Goal: Information Seeking & Learning: Understand process/instructions

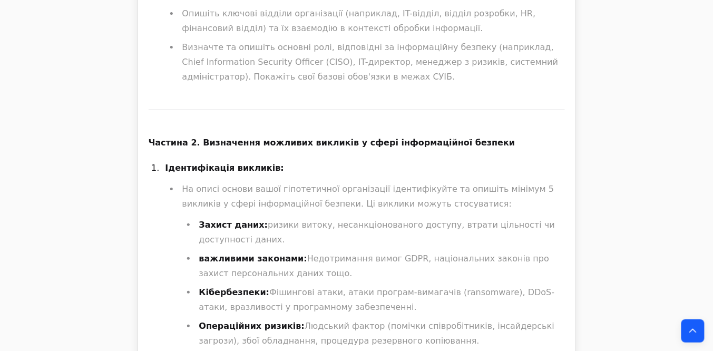
scroll to position [1225, 0]
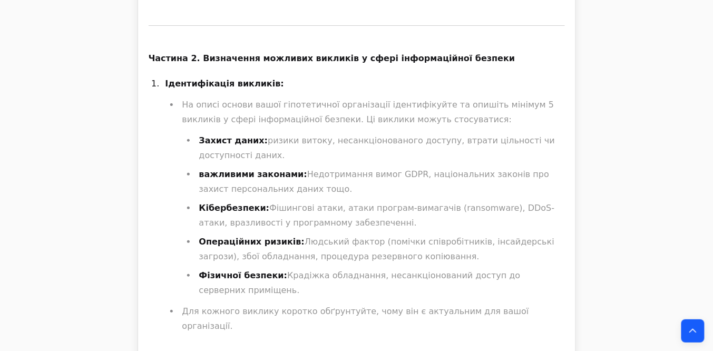
drag, startPoint x: 200, startPoint y: 130, endPoint x: 249, endPoint y: 146, distance: 51.2
click at [249, 146] on li "Захист даних: ризики витоку, несанкціонованого доступу, втрати цільності чи дос…" at bounding box center [380, 148] width 369 height 30
drag, startPoint x: 209, startPoint y: 163, endPoint x: 258, endPoint y: 168, distance: 49.2
click at [258, 169] on font "важливими законами:" at bounding box center [253, 174] width 108 height 10
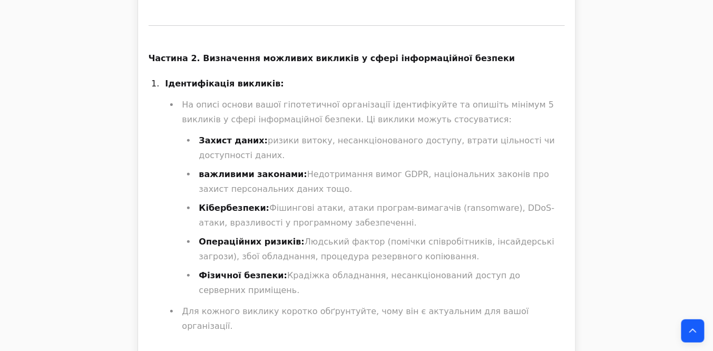
click at [237, 203] on font "Кібербезпеки:" at bounding box center [234, 208] width 71 height 10
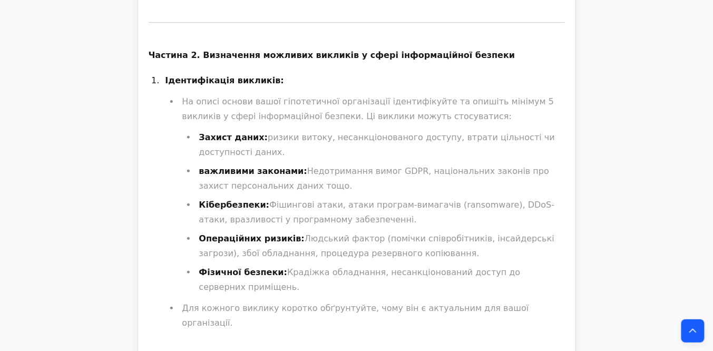
scroll to position [1267, 0]
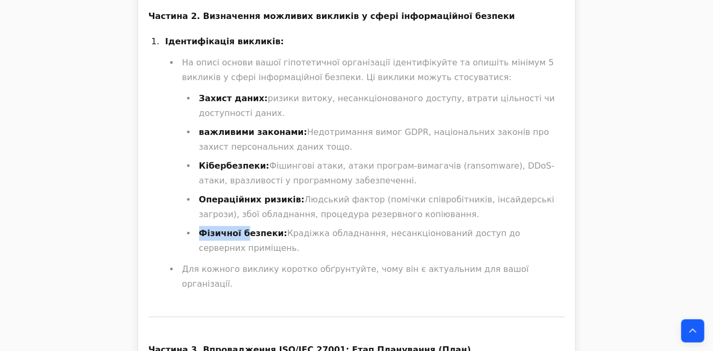
drag, startPoint x: 231, startPoint y: 226, endPoint x: 241, endPoint y: 226, distance: 10.0
click at [241, 228] on font "Фізичної безпеки:" at bounding box center [243, 233] width 89 height 10
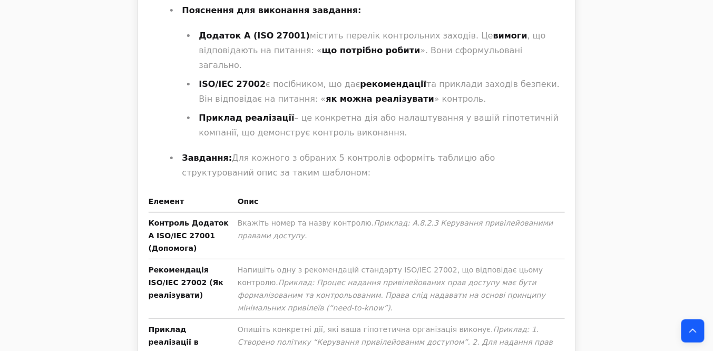
scroll to position [2322, 0]
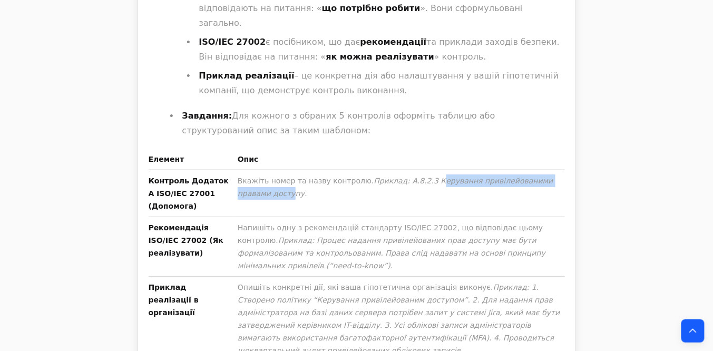
drag, startPoint x: 478, startPoint y: 114, endPoint x: 550, endPoint y: 114, distance: 71.7
click at [550, 177] on font "Приклад: A.8.2.3 Керування привілейованими правами доступу." at bounding box center [396, 187] width 316 height 21
click at [443, 170] on td "Вкажіть номер та назву контролю. Приклад: A.8.2.3 Керування привілейованими пра…" at bounding box center [400, 193] width 332 height 47
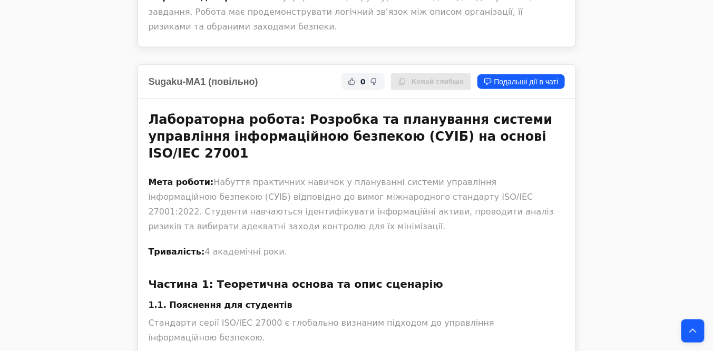
scroll to position [2701, 0]
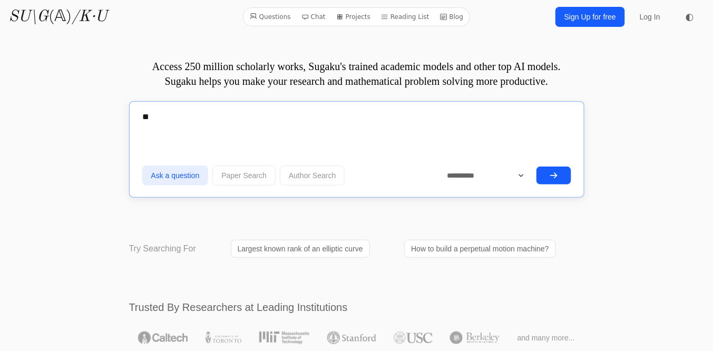
type textarea "*"
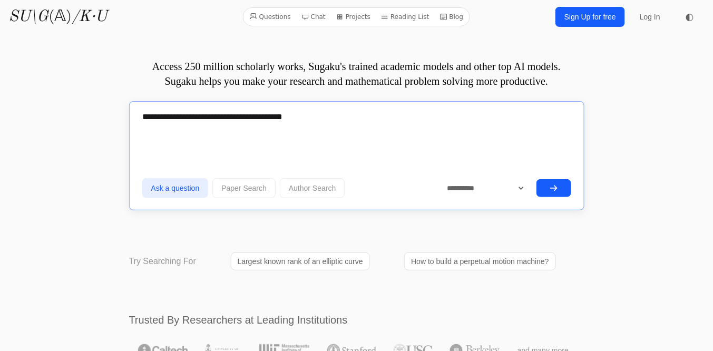
type textarea "**********"
click at [550, 188] on icon "submit" at bounding box center [554, 188] width 8 height 8
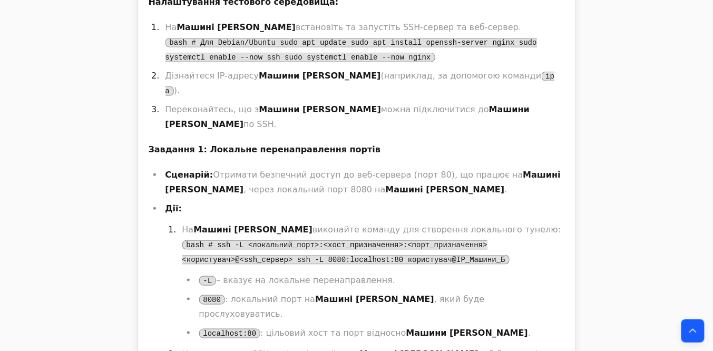
scroll to position [1603, 0]
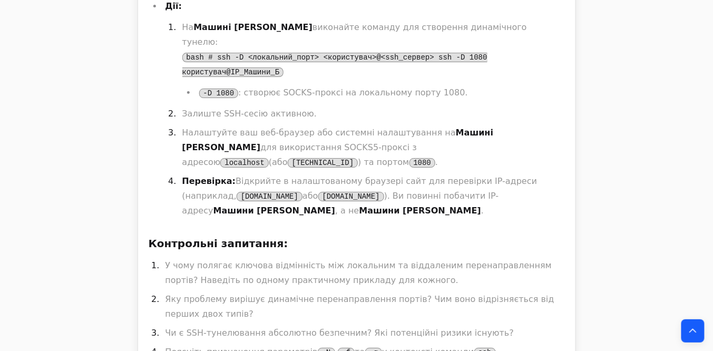
scroll to position [1645, 0]
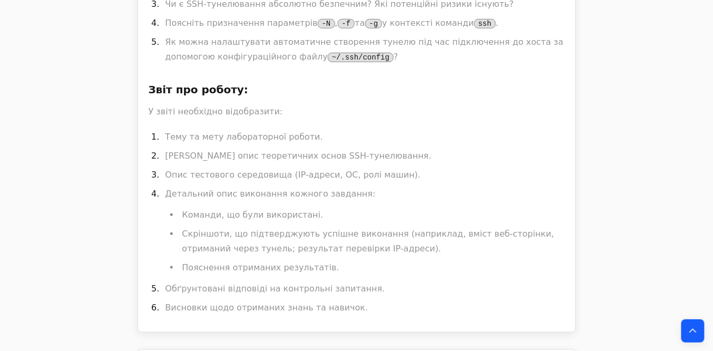
scroll to position [2615, 0]
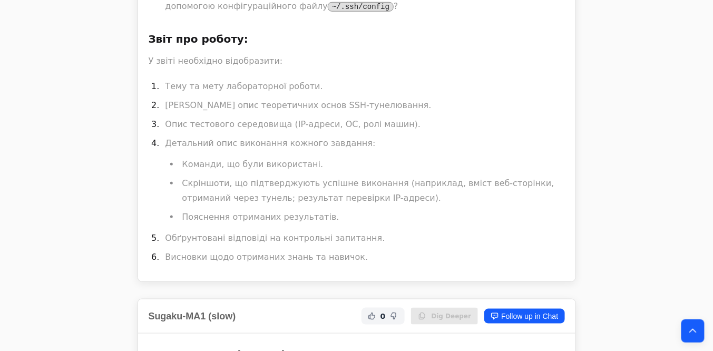
drag, startPoint x: 163, startPoint y: 146, endPoint x: 392, endPoint y: 147, distance: 229.3
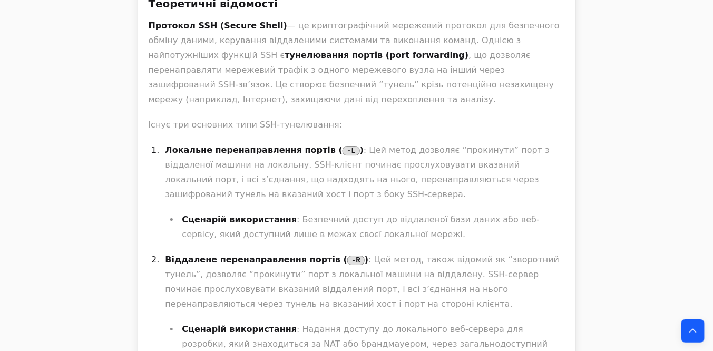
scroll to position [3416, 0]
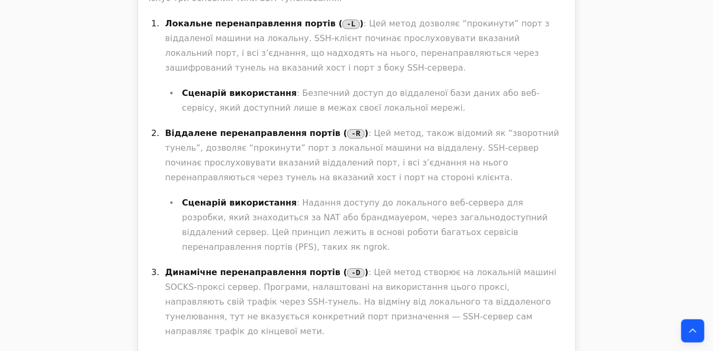
drag, startPoint x: 341, startPoint y: 277, endPoint x: 430, endPoint y: 275, distance: 89.6
copy code "python3 -m http.server"
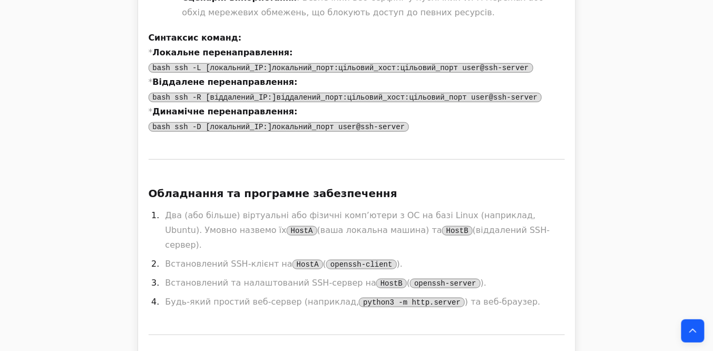
scroll to position [3753, 0]
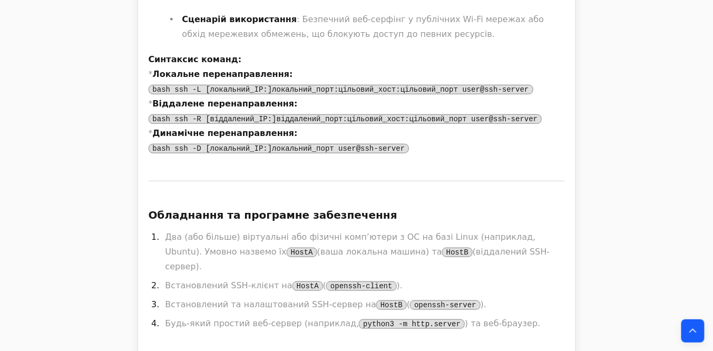
drag, startPoint x: 232, startPoint y: 85, endPoint x: 414, endPoint y: 85, distance: 181.9
copy code "python3 -m http.server 8000 --bind 127.0.0.1"
drag, startPoint x: 241, startPoint y: 70, endPoint x: 352, endPoint y: 73, distance: 110.2
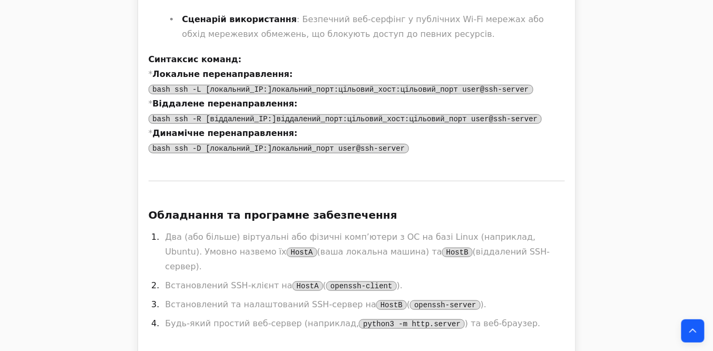
drag, startPoint x: 254, startPoint y: 72, endPoint x: 240, endPoint y: 72, distance: 14.2
drag, startPoint x: 413, startPoint y: 86, endPoint x: 234, endPoint y: 86, distance: 179.2
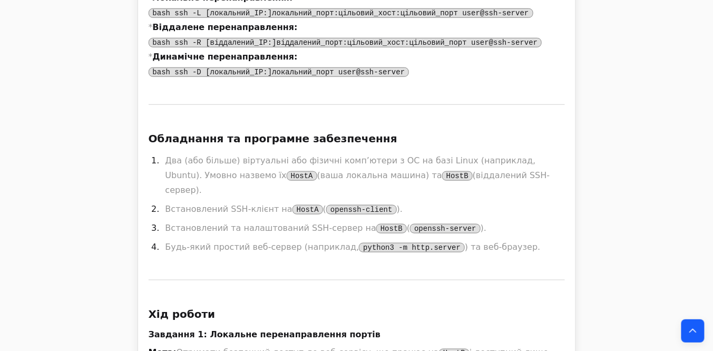
scroll to position [3838, 0]
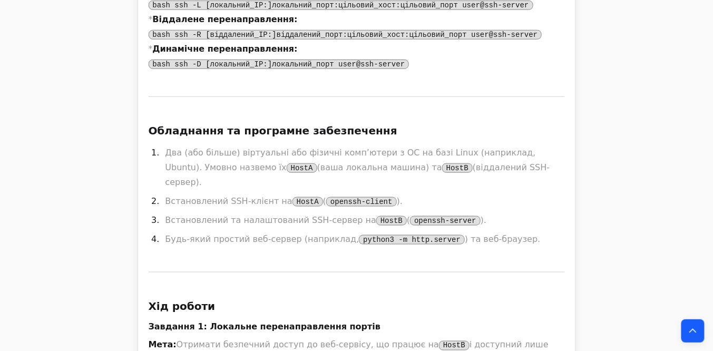
drag, startPoint x: 258, startPoint y: 118, endPoint x: 167, endPoint y: 106, distance: 92.5
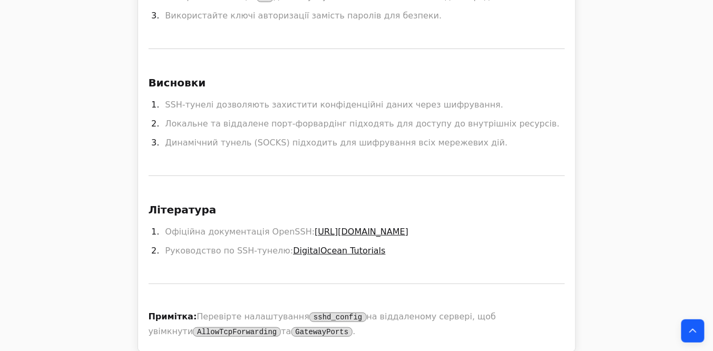
scroll to position [7211, 0]
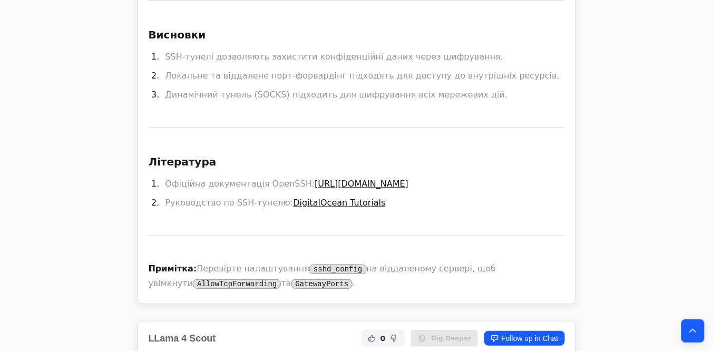
drag, startPoint x: 314, startPoint y: 114, endPoint x: 350, endPoint y: 118, distance: 36.0
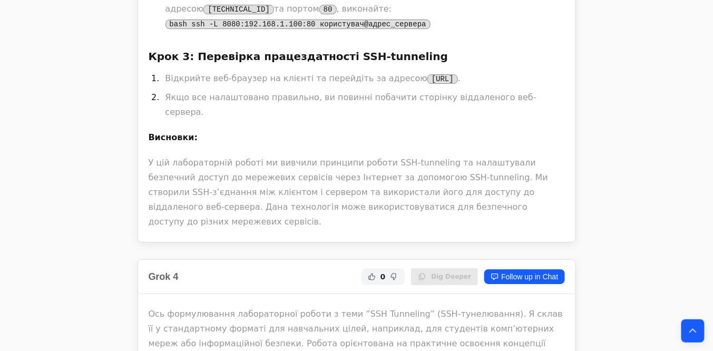
scroll to position [8181, 0]
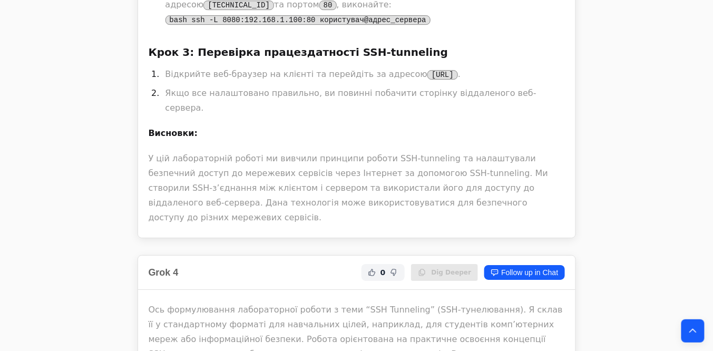
drag, startPoint x: 330, startPoint y: 138, endPoint x: 305, endPoint y: 262, distance: 126.8
drag, startPoint x: 314, startPoint y: 106, endPoint x: 271, endPoint y: 261, distance: 160.6
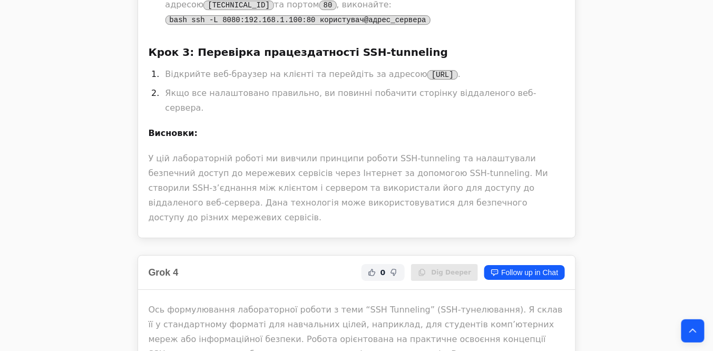
copy div "Це корисно для: - Обходу фаєрволів (без порушення правил безпеки). - Захищеного…"
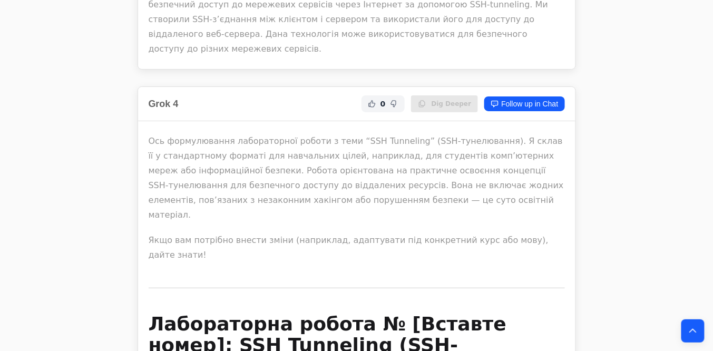
scroll to position [8476, 0]
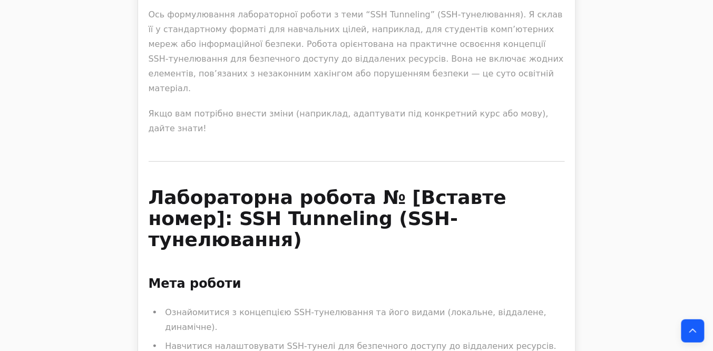
drag, startPoint x: 216, startPoint y: 96, endPoint x: 163, endPoint y: 80, distance: 55.2
copy li "Два комп’ютери (або віртуальні машини): один як SSH-клієнт (локальний), інший я…"
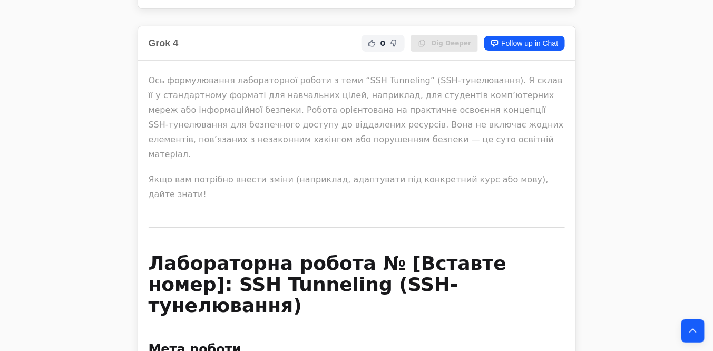
scroll to position [8392, 0]
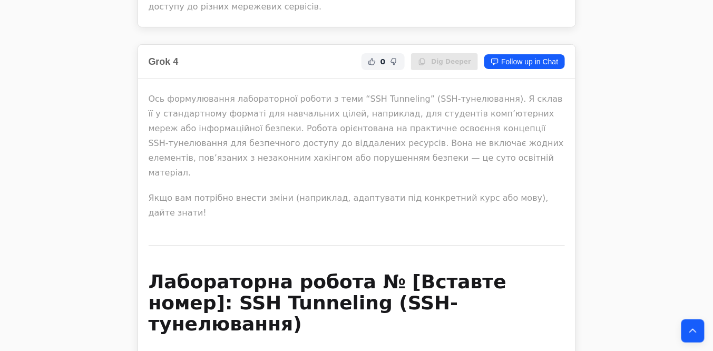
copy li "Два комп’ютери (або віртуальні машини): один як SSH-клієнт (локальний), інший я…"
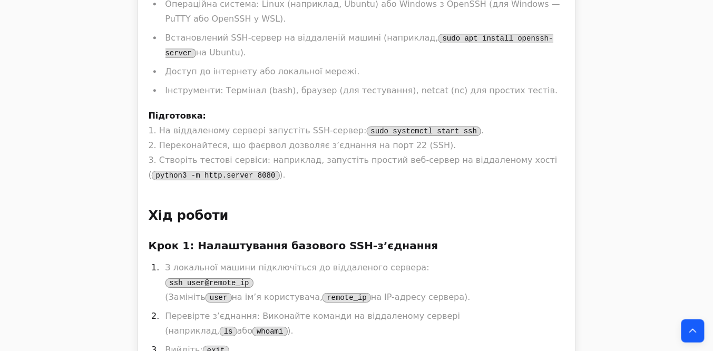
scroll to position [9320, 0]
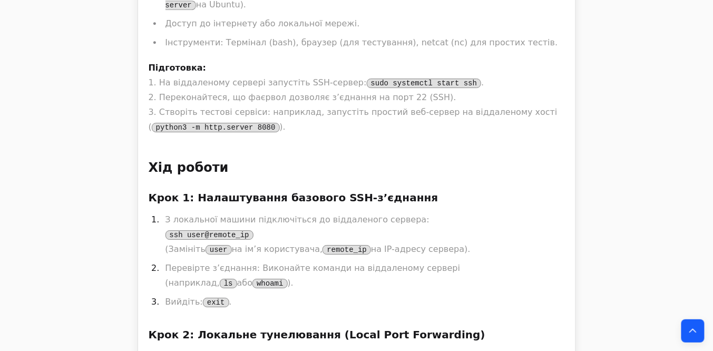
drag, startPoint x: 352, startPoint y: 101, endPoint x: 219, endPoint y: 90, distance: 133.3
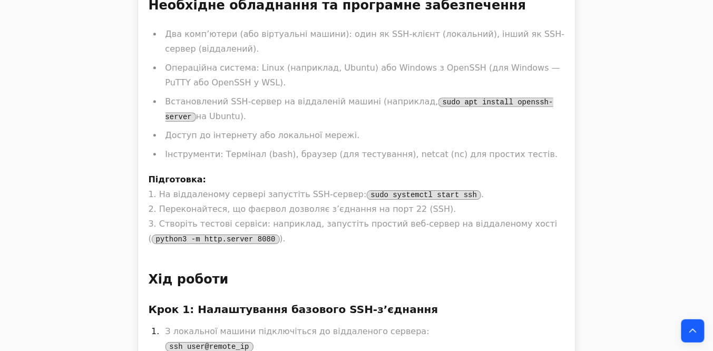
scroll to position [9193, 0]
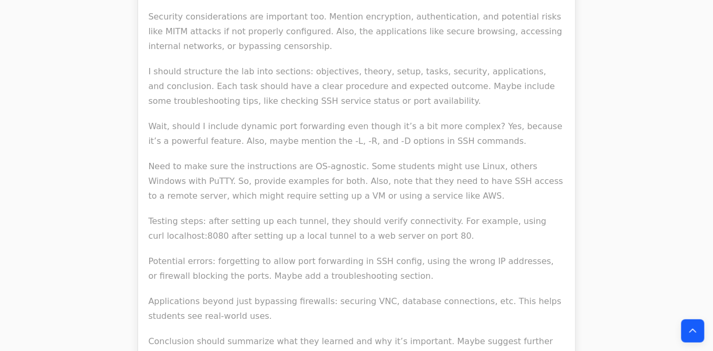
scroll to position [11007, 0]
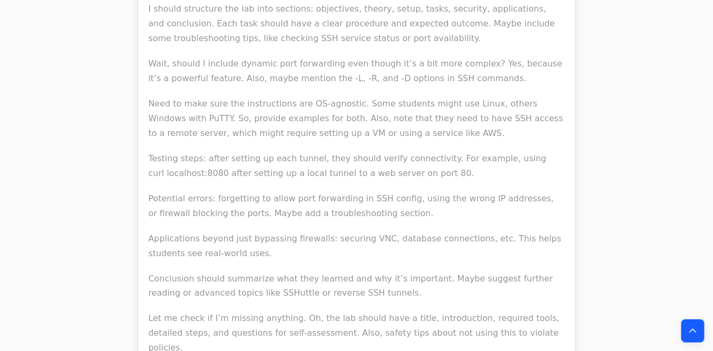
drag, startPoint x: 149, startPoint y: 73, endPoint x: 355, endPoint y: 108, distance: 208.6
copy p "Вимоги: - Доступ до SSH-сервера (наприклад, віртуальна машина або хостинг). - К…"
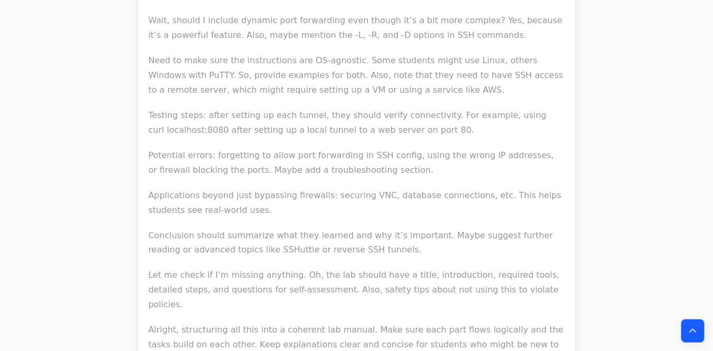
scroll to position [11091, 0]
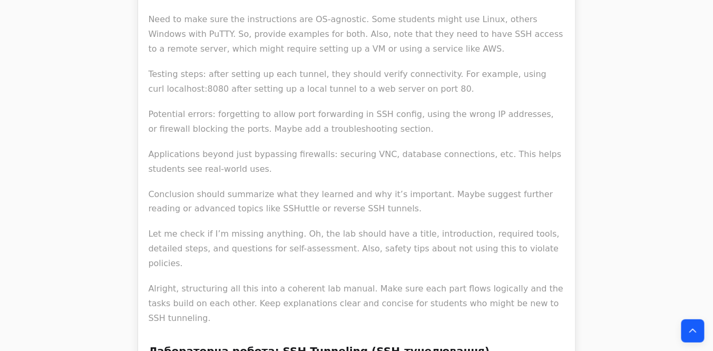
drag, startPoint x: 240, startPoint y: 198, endPoint x: 424, endPoint y: 199, distance: 184.0
copy p "Відображення веб-сторінки віддаленого сервера."
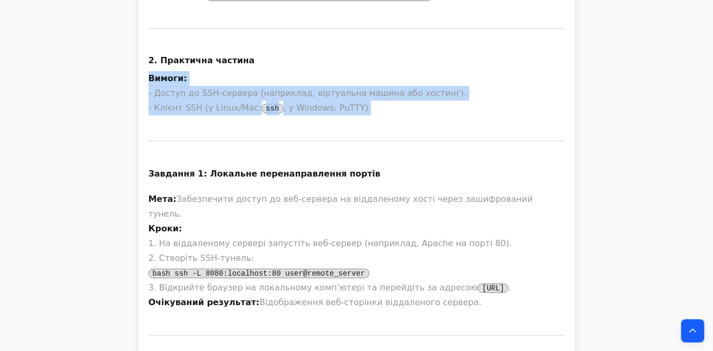
scroll to position [11808, 0]
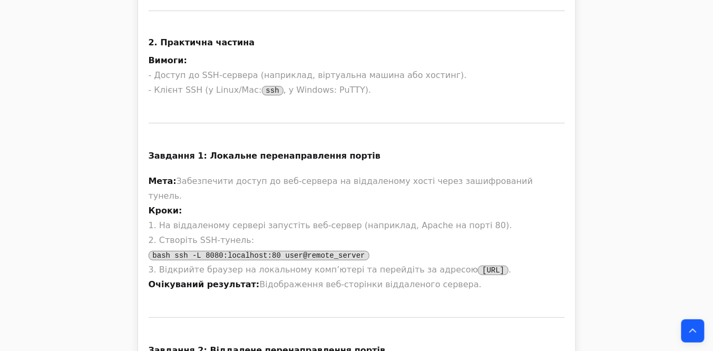
drag, startPoint x: 268, startPoint y: 95, endPoint x: 288, endPoint y: 93, distance: 20.1
copy li "Захист незахищених протоколів"
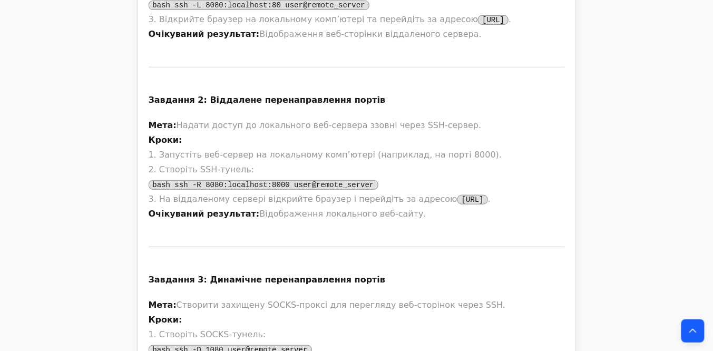
scroll to position [12061, 0]
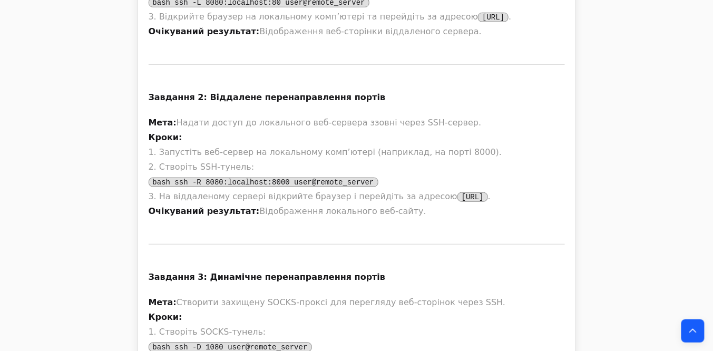
drag, startPoint x: 199, startPoint y: 205, endPoint x: 368, endPoint y: 202, distance: 169.2
copy p "віддалений Linux‑сервер з доступом по SSH"
drag, startPoint x: 414, startPoint y: 221, endPoint x: 463, endPoint y: 221, distance: 49.6
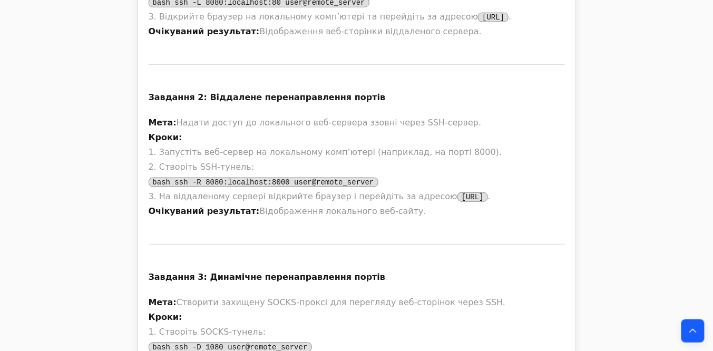
drag, startPoint x: 465, startPoint y: 218, endPoint x: 248, endPoint y: 218, distance: 217.7
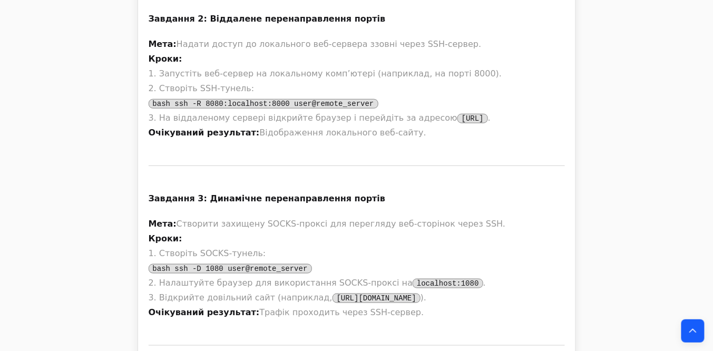
scroll to position [12145, 0]
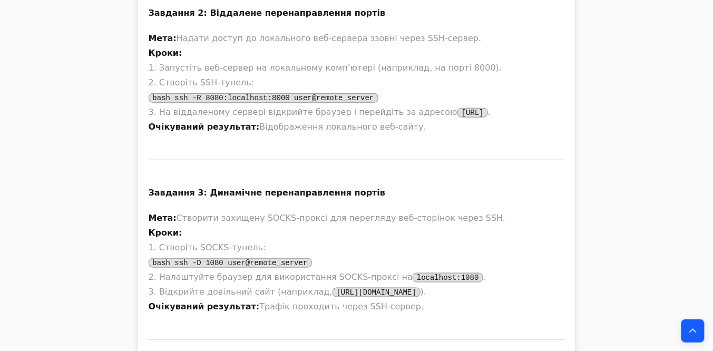
drag, startPoint x: 313, startPoint y: 218, endPoint x: 172, endPoint y: 222, distance: 141.3
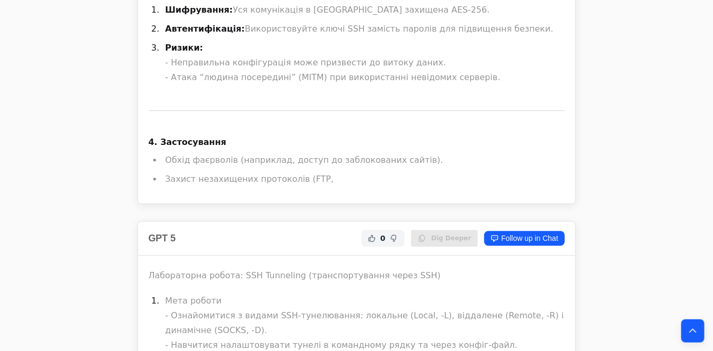
scroll to position [12567, 0]
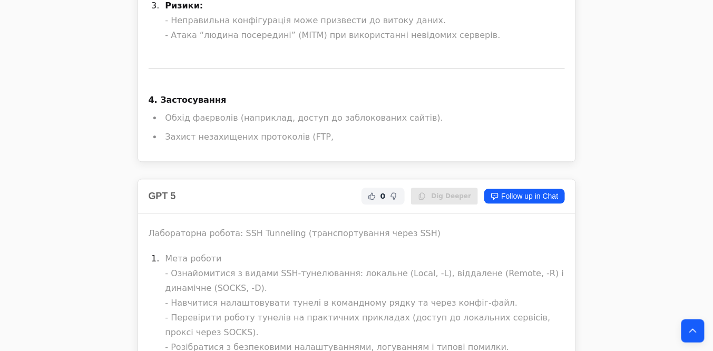
drag, startPoint x: 348, startPoint y: 202, endPoint x: 477, endPoint y: 204, distance: 128.6
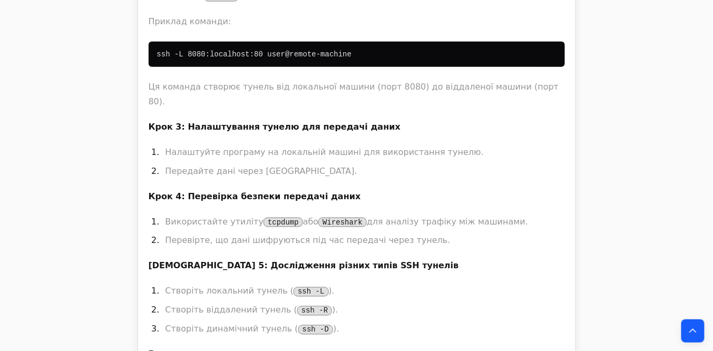
scroll to position [18218, 0]
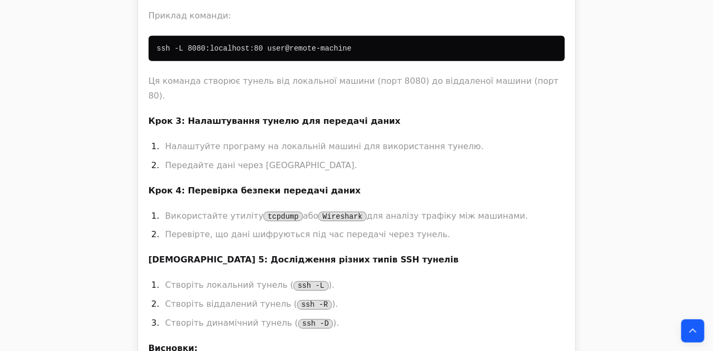
drag, startPoint x: 314, startPoint y: 151, endPoint x: 182, endPoint y: 93, distance: 143.3
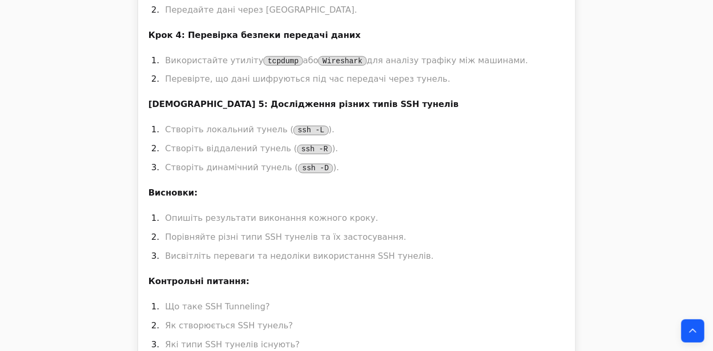
scroll to position [18387, 0]
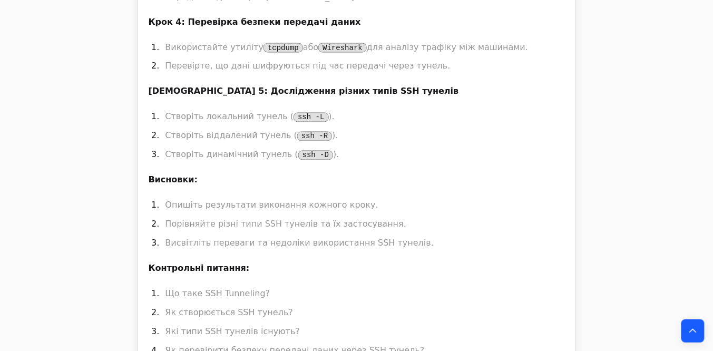
drag, startPoint x: 206, startPoint y: 19, endPoint x: 257, endPoint y: 19, distance: 51.1
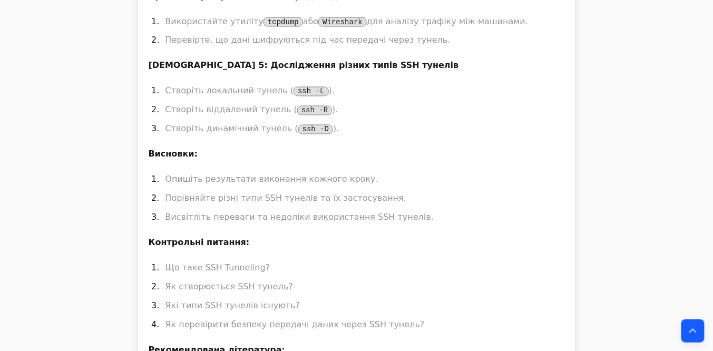
scroll to position [18471, 0]
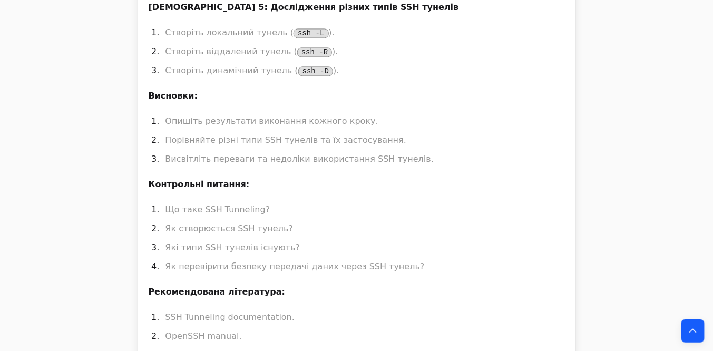
drag, startPoint x: 182, startPoint y: 62, endPoint x: 252, endPoint y: 119, distance: 90.0
copy ul "Сценарій: Ви хочете зробити сервіс, що працює на вашій локальній машині, доступ…"
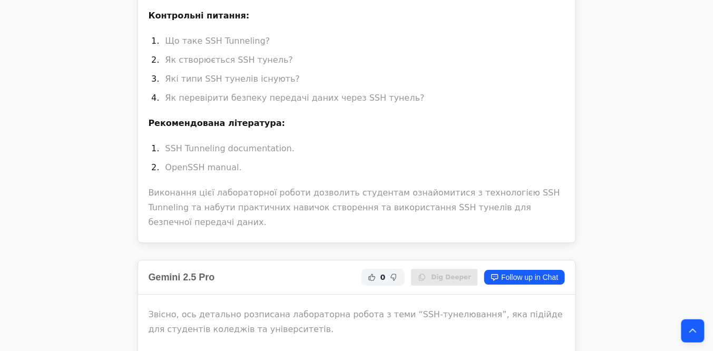
scroll to position [18682, 0]
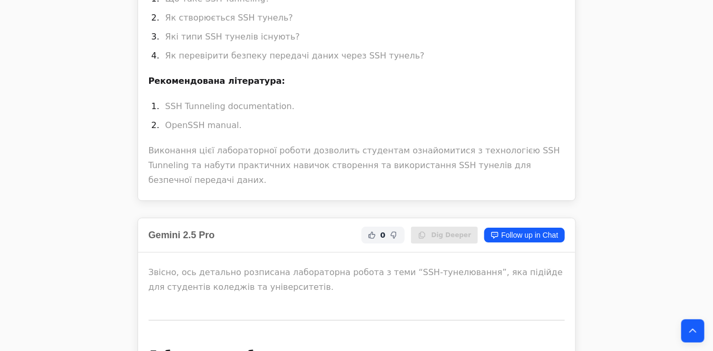
drag, startPoint x: 451, startPoint y: 270, endPoint x: 168, endPoint y: 85, distance: 338.6
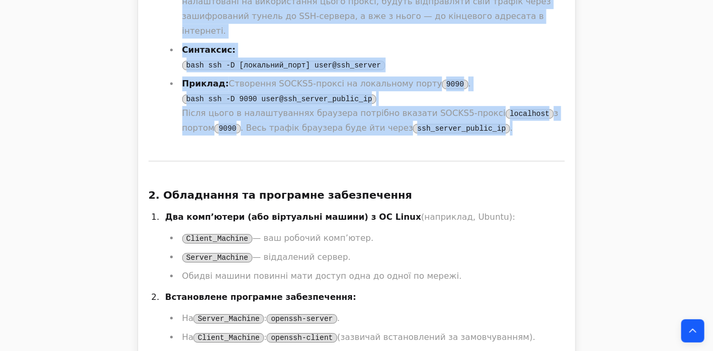
scroll to position [19947, 0]
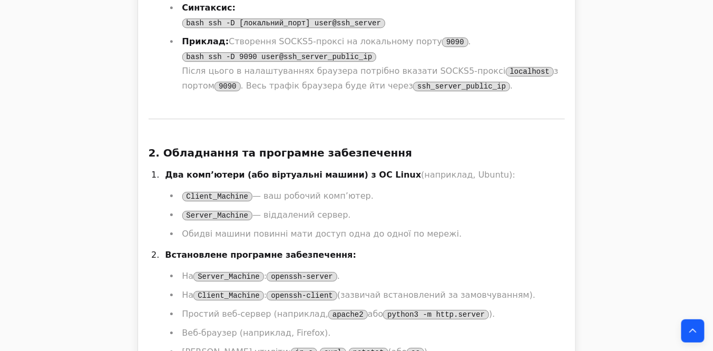
drag, startPoint x: 290, startPoint y: 122, endPoint x: 414, endPoint y: 131, distance: 124.2
drag, startPoint x: 295, startPoint y: 137, endPoint x: 187, endPoint y: 138, distance: 108.6
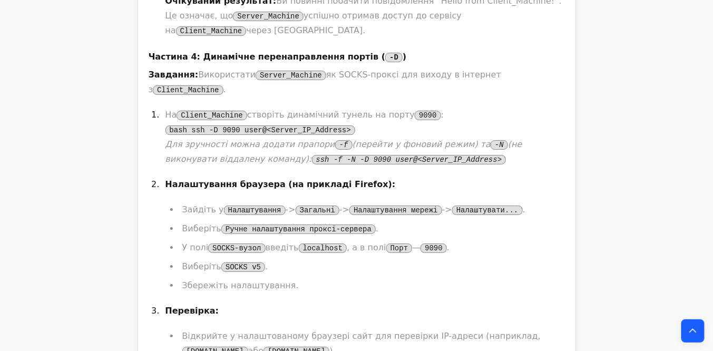
scroll to position [21296, 0]
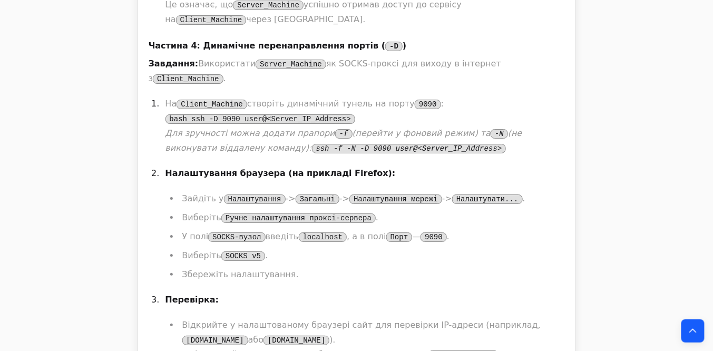
drag, startPoint x: 171, startPoint y: 183, endPoint x: 286, endPoint y: 180, distance: 114.4
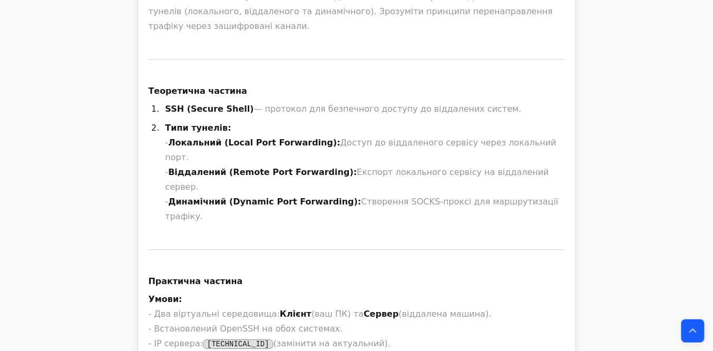
scroll to position [22266, 0]
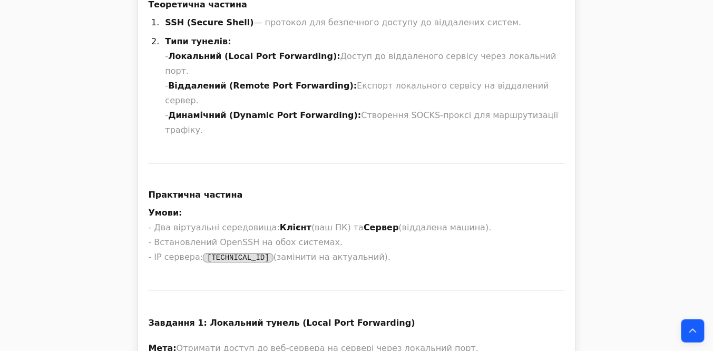
drag, startPoint x: 182, startPoint y: 252, endPoint x: 164, endPoint y: 249, distance: 18.3
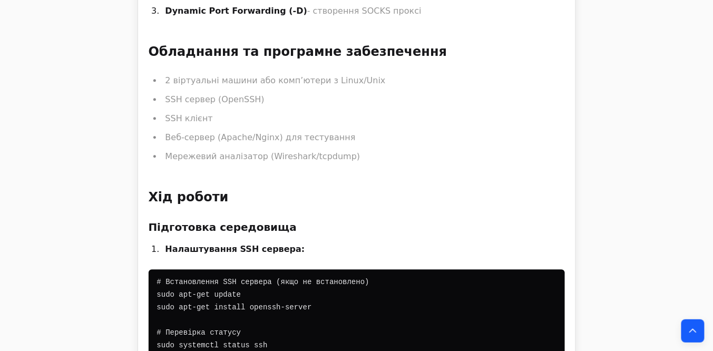
scroll to position [26863, 0]
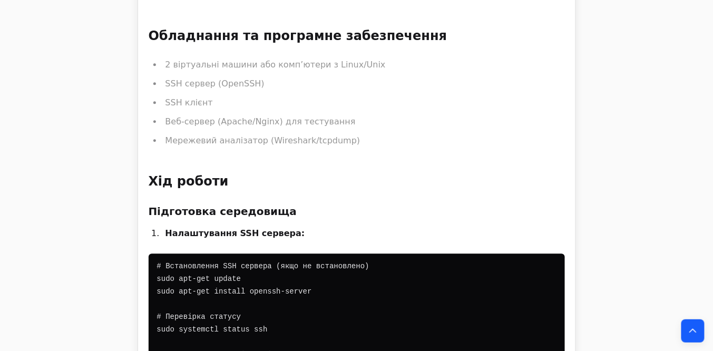
drag, startPoint x: 376, startPoint y: 168, endPoint x: 158, endPoint y: 167, distance: 217.7
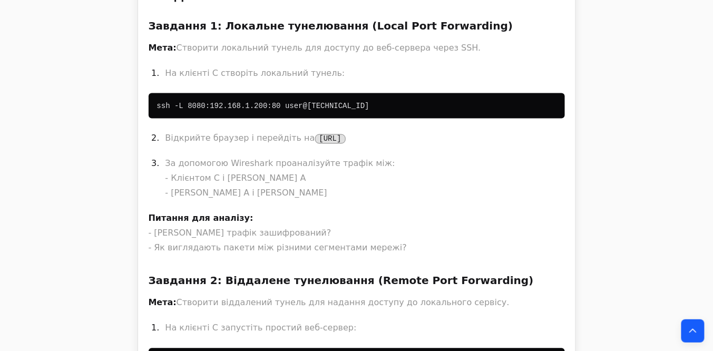
scroll to position [33779, 0]
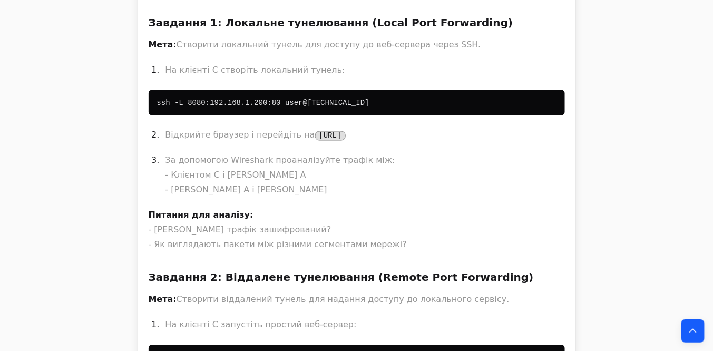
drag, startPoint x: 212, startPoint y: 134, endPoint x: 164, endPoint y: 133, distance: 48.5
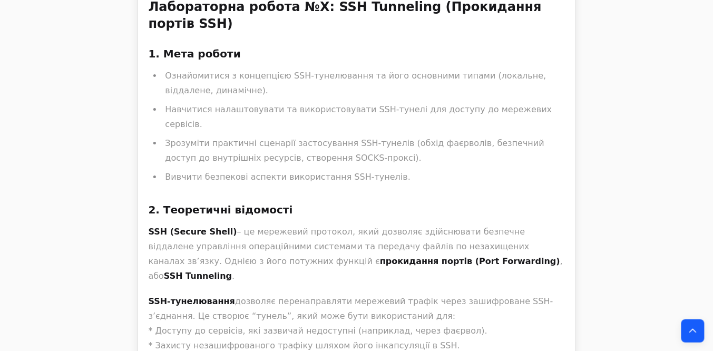
scroll to position [36773, 0]
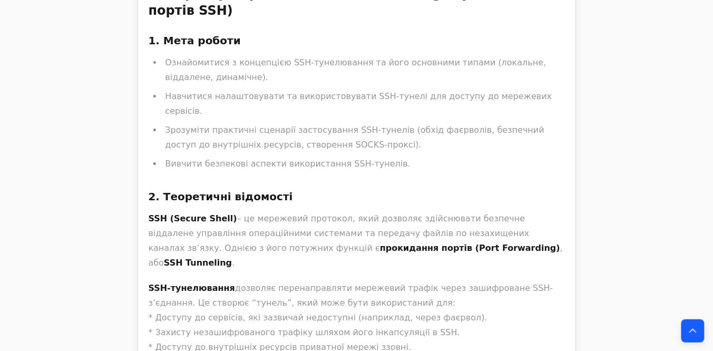
drag, startPoint x: 238, startPoint y: 143, endPoint x: 297, endPoint y: 156, distance: 59.8
drag, startPoint x: 305, startPoint y: 143, endPoint x: 421, endPoint y: 146, distance: 115.5
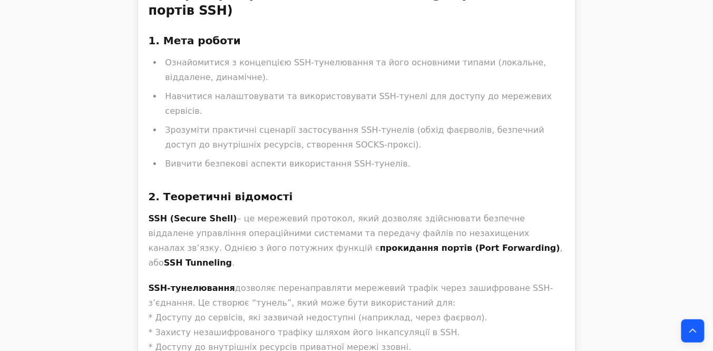
drag, startPoint x: 426, startPoint y: 143, endPoint x: 536, endPoint y: 143, distance: 109.6
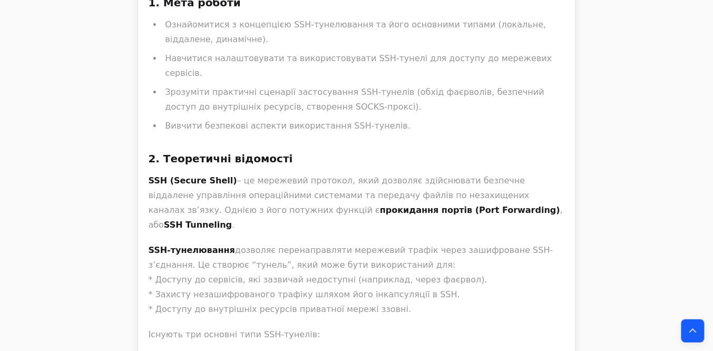
scroll to position [36858, 0]
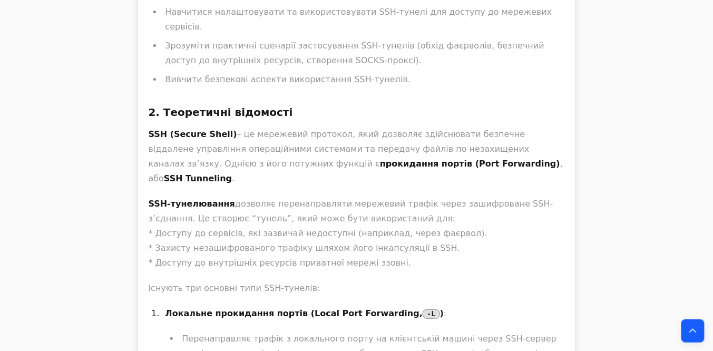
drag, startPoint x: 236, startPoint y: 60, endPoint x: 212, endPoint y: 60, distance: 23.7
drag, startPoint x: 182, startPoint y: 142, endPoint x: 307, endPoint y: 222, distance: 148.1
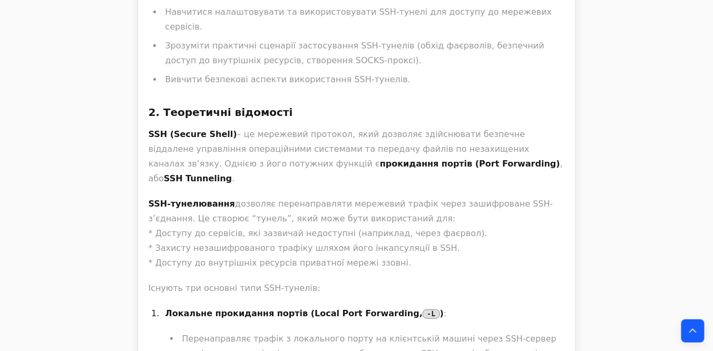
drag, startPoint x: 254, startPoint y: 227, endPoint x: 183, endPoint y: 144, distance: 108.1
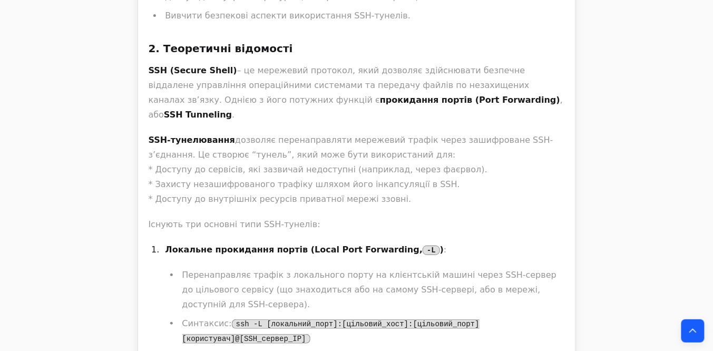
scroll to position [36900, 0]
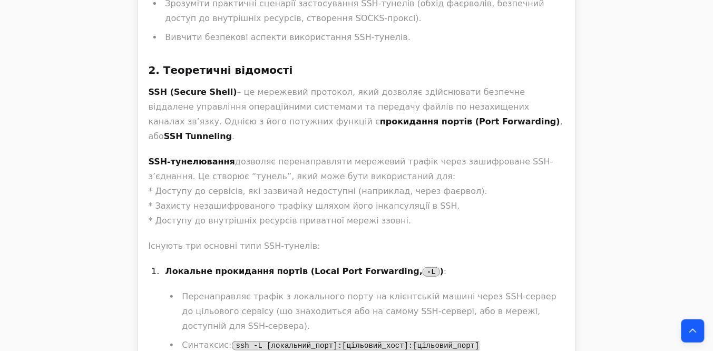
drag, startPoint x: 181, startPoint y: 183, endPoint x: 255, endPoint y: 188, distance: 73.9
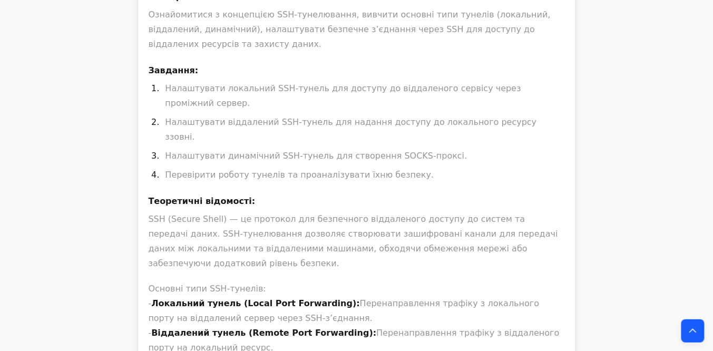
scroll to position [44786, 0]
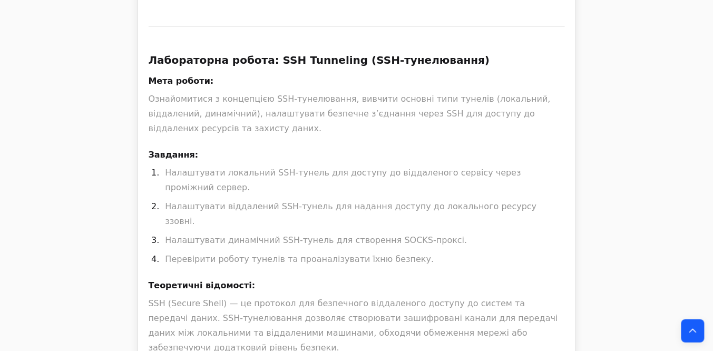
drag, startPoint x: 287, startPoint y: 128, endPoint x: 356, endPoint y: 125, distance: 69.1
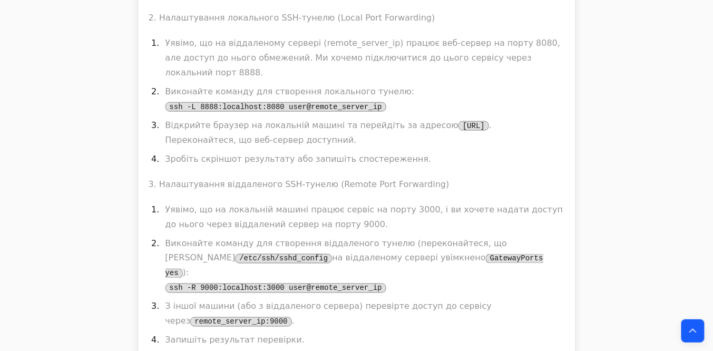
scroll to position [45537, 0]
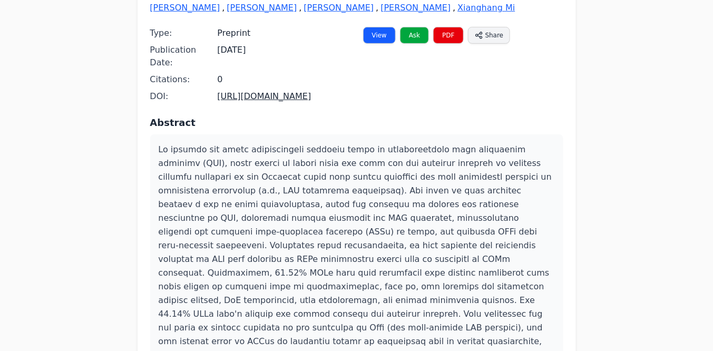
scroll to position [169, 0]
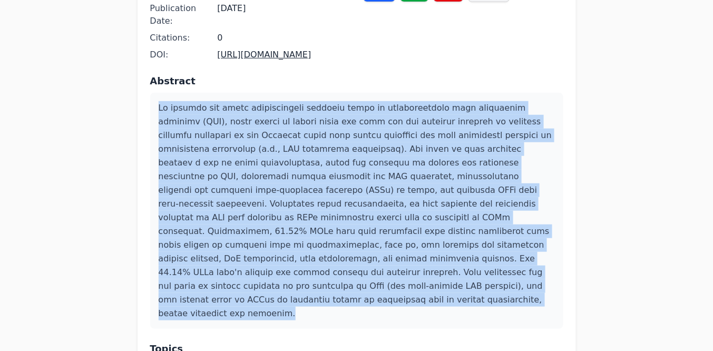
drag, startPoint x: 158, startPoint y: 105, endPoint x: 481, endPoint y: 260, distance: 358.4
click at [496, 269] on div at bounding box center [356, 211] width 413 height 236
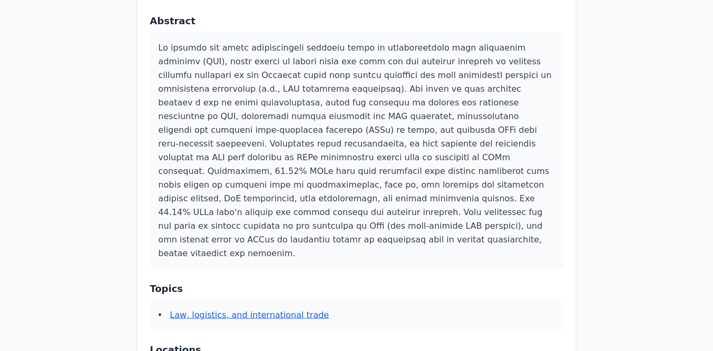
scroll to position [295, 0]
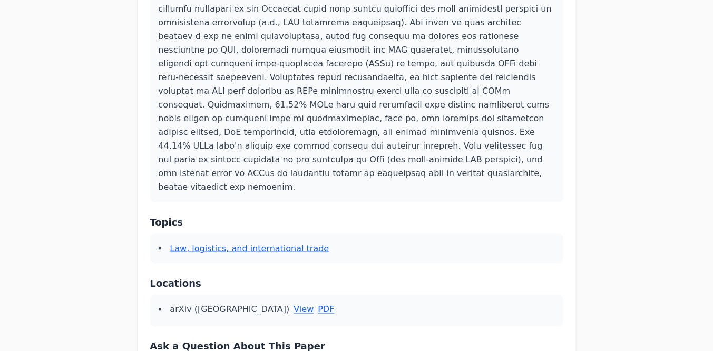
click at [294, 304] on link "View" at bounding box center [304, 310] width 20 height 13
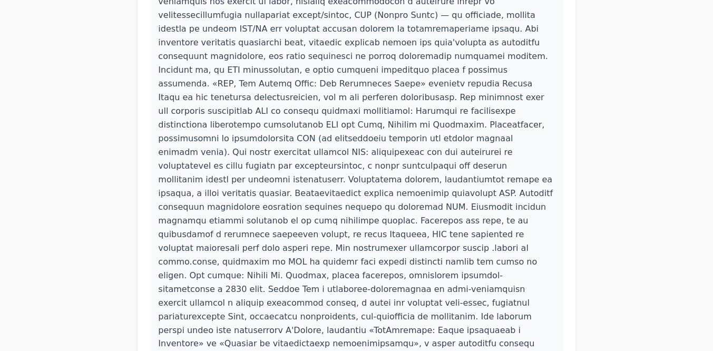
scroll to position [295, 0]
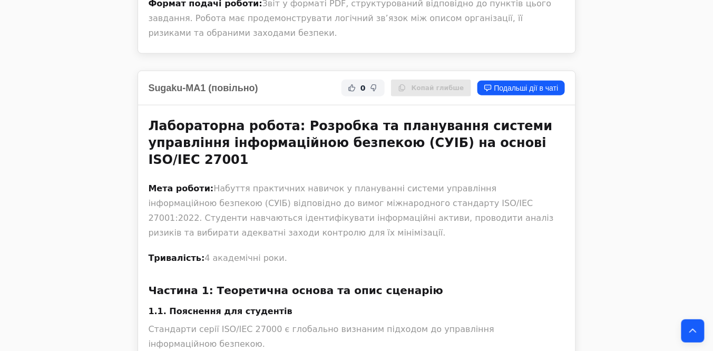
scroll to position [2828, 0]
